Goal: Find specific page/section: Find specific page/section

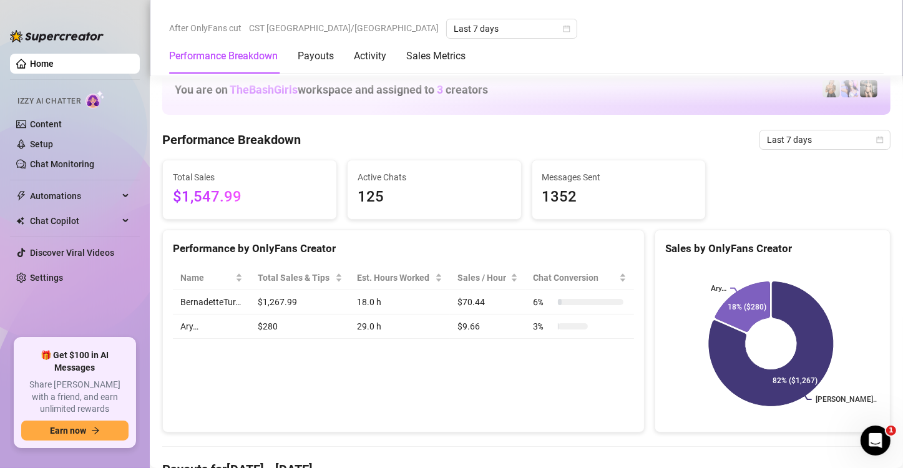
scroll to position [738, 0]
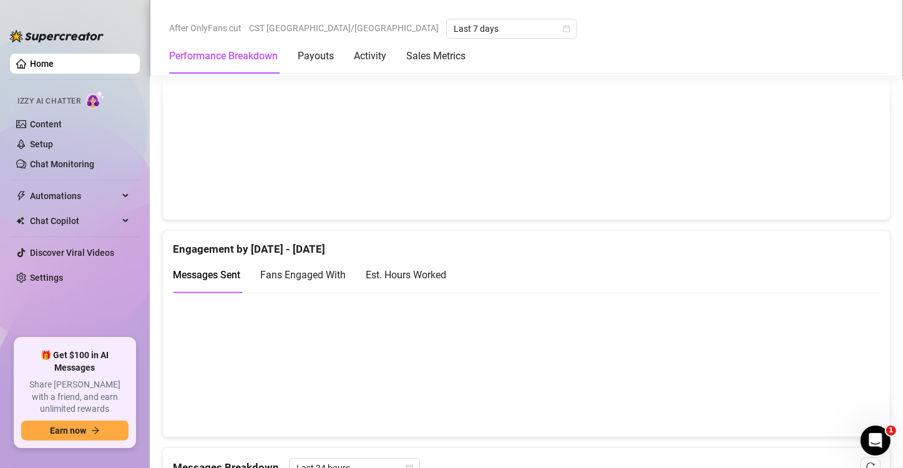
scroll to position [706, 0]
click at [438, 267] on div "Est. Hours Worked" at bounding box center [406, 273] width 81 height 16
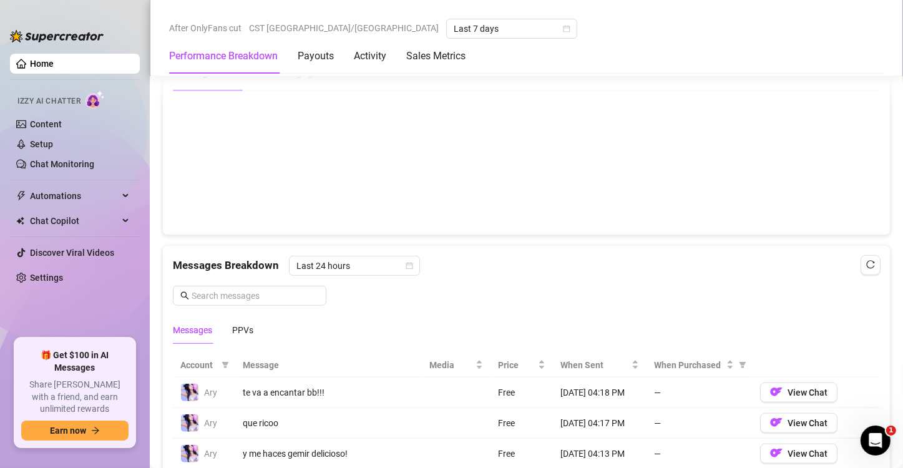
scroll to position [901, 0]
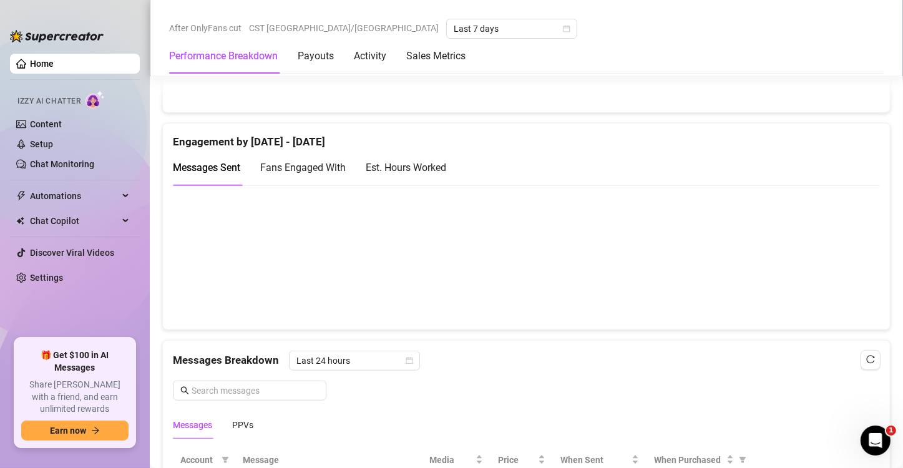
scroll to position [811, 0]
click at [431, 160] on div "Est. Hours Worked" at bounding box center [406, 168] width 81 height 16
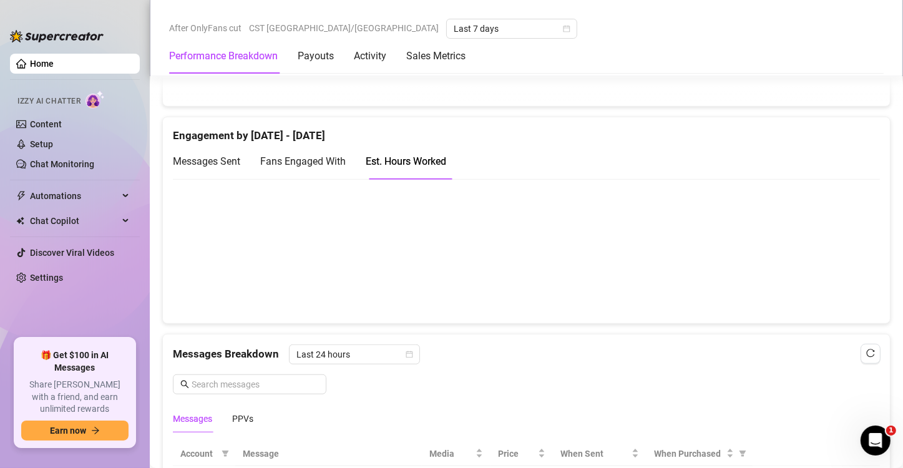
scroll to position [861, 0]
